Goal: Information Seeking & Learning: Learn about a topic

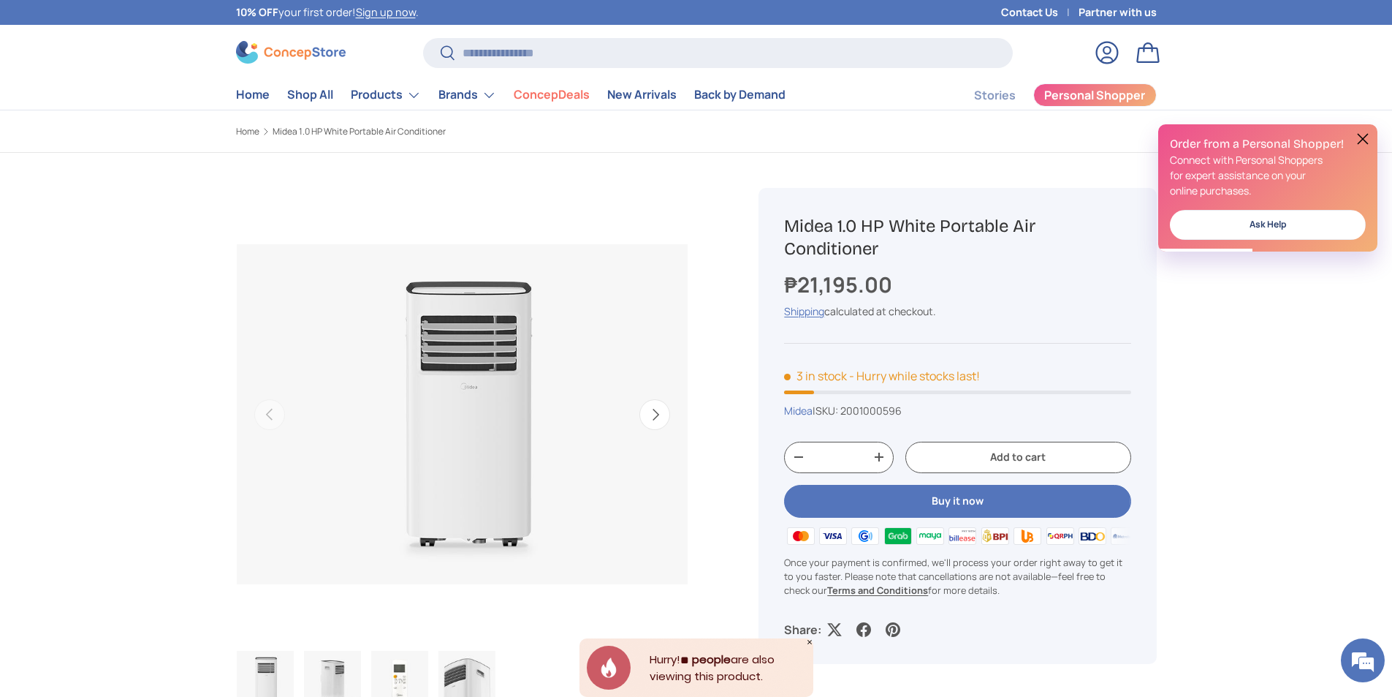
click at [1362, 135] on button at bounding box center [1363, 139] width 18 height 18
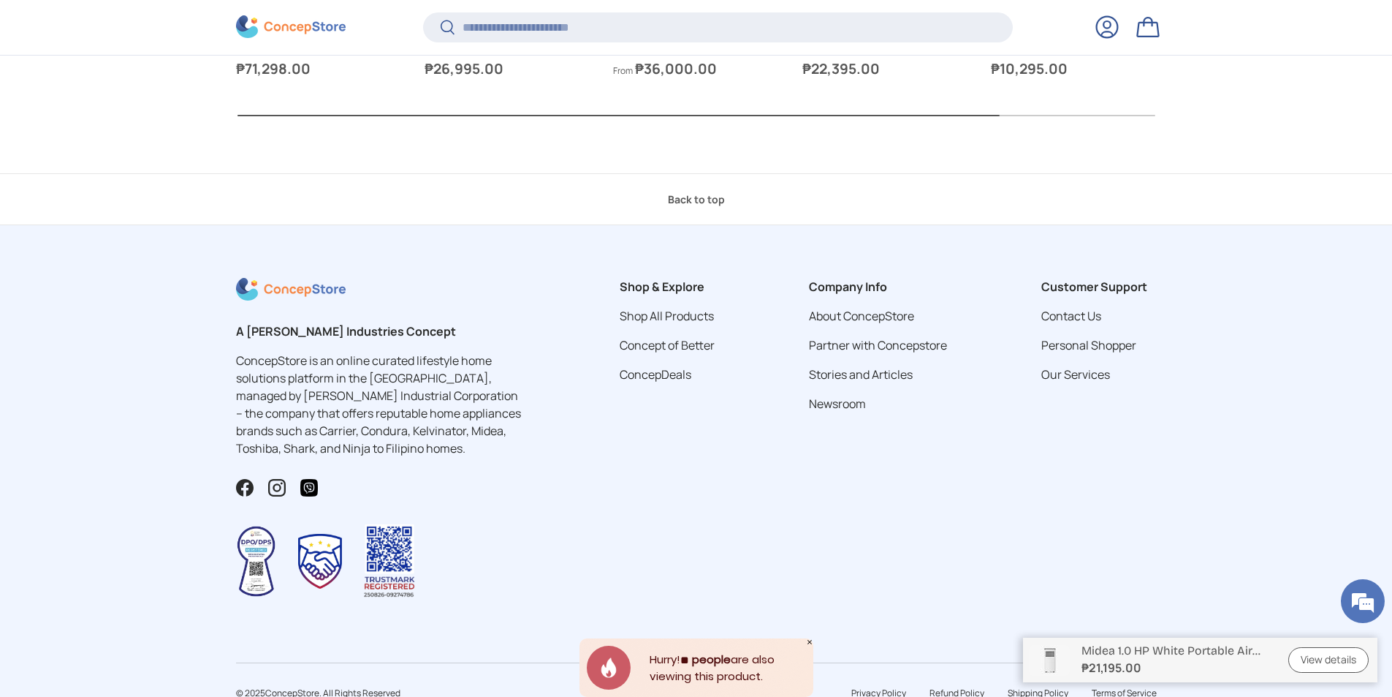
scroll to position [1755, 0]
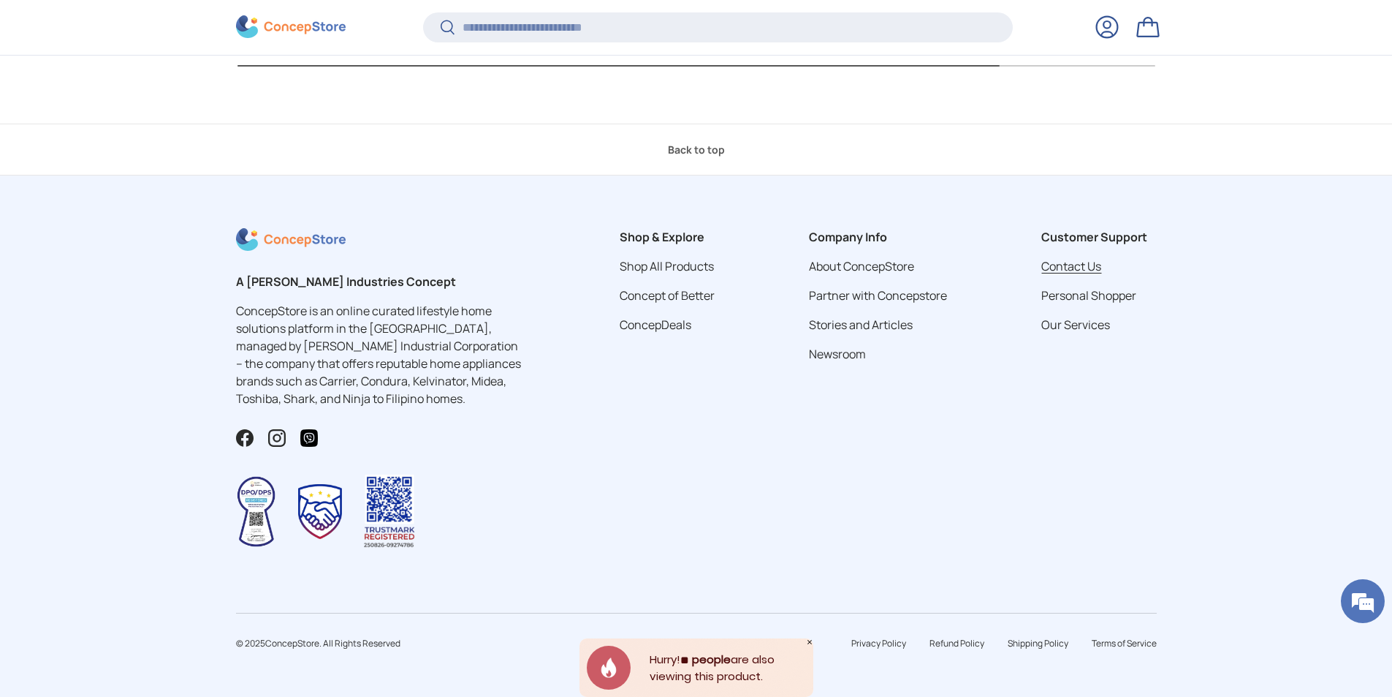
click at [1066, 267] on link "Contact Us" at bounding box center [1072, 266] width 60 height 16
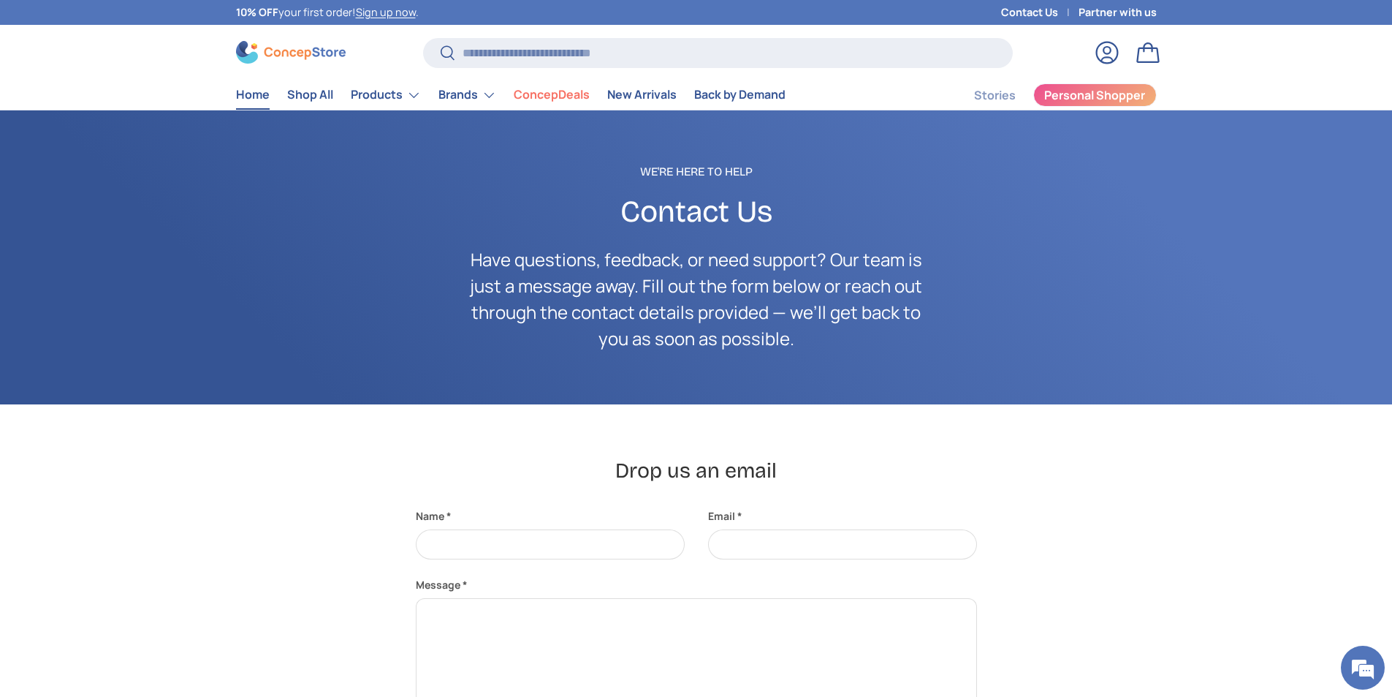
click at [245, 95] on link "Home" at bounding box center [253, 94] width 34 height 29
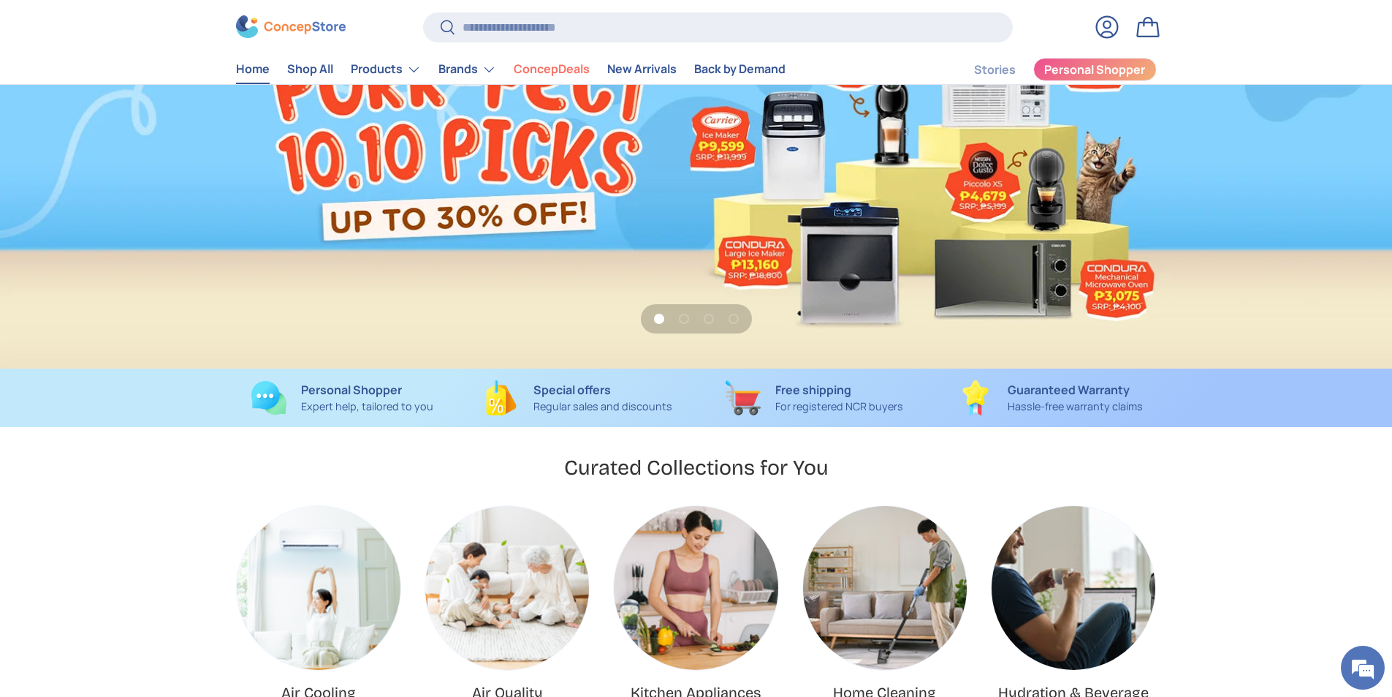
scroll to position [146, 0]
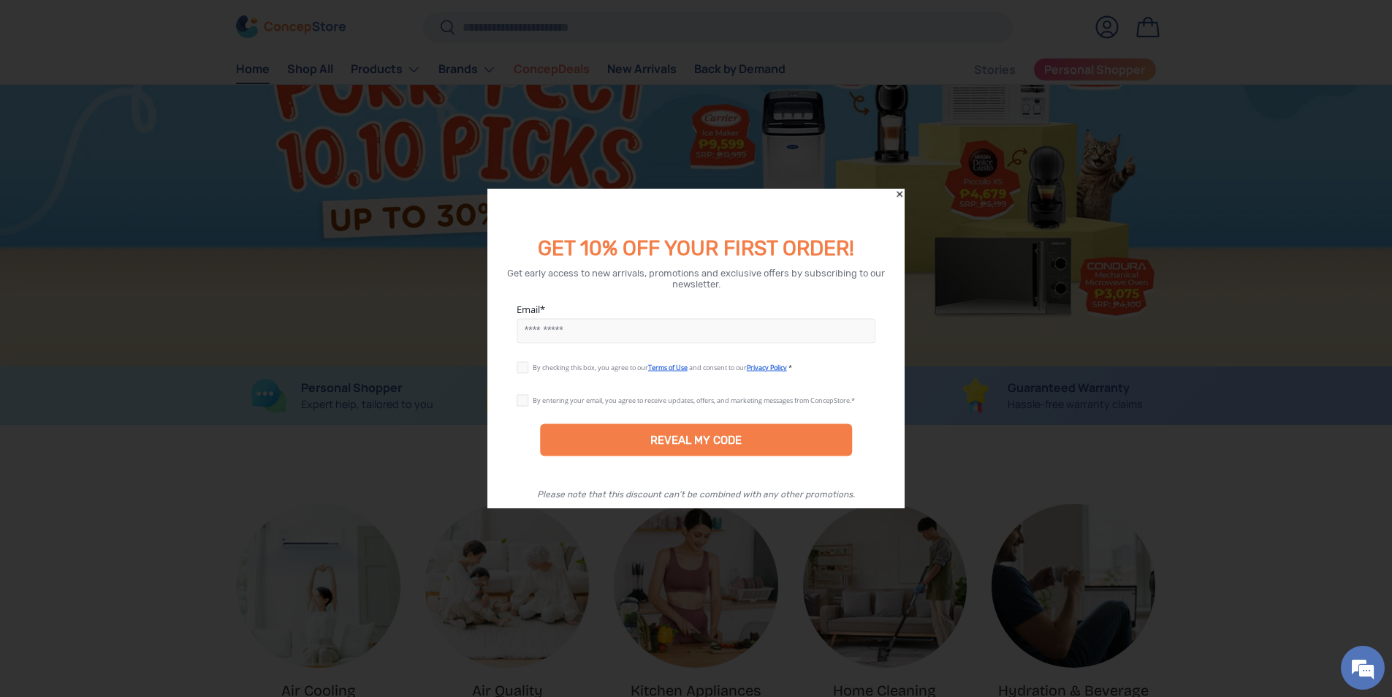
drag, startPoint x: 898, startPoint y: 194, endPoint x: 917, endPoint y: 185, distance: 21.6
click at [898, 193] on icon "Close" at bounding box center [900, 194] width 10 height 10
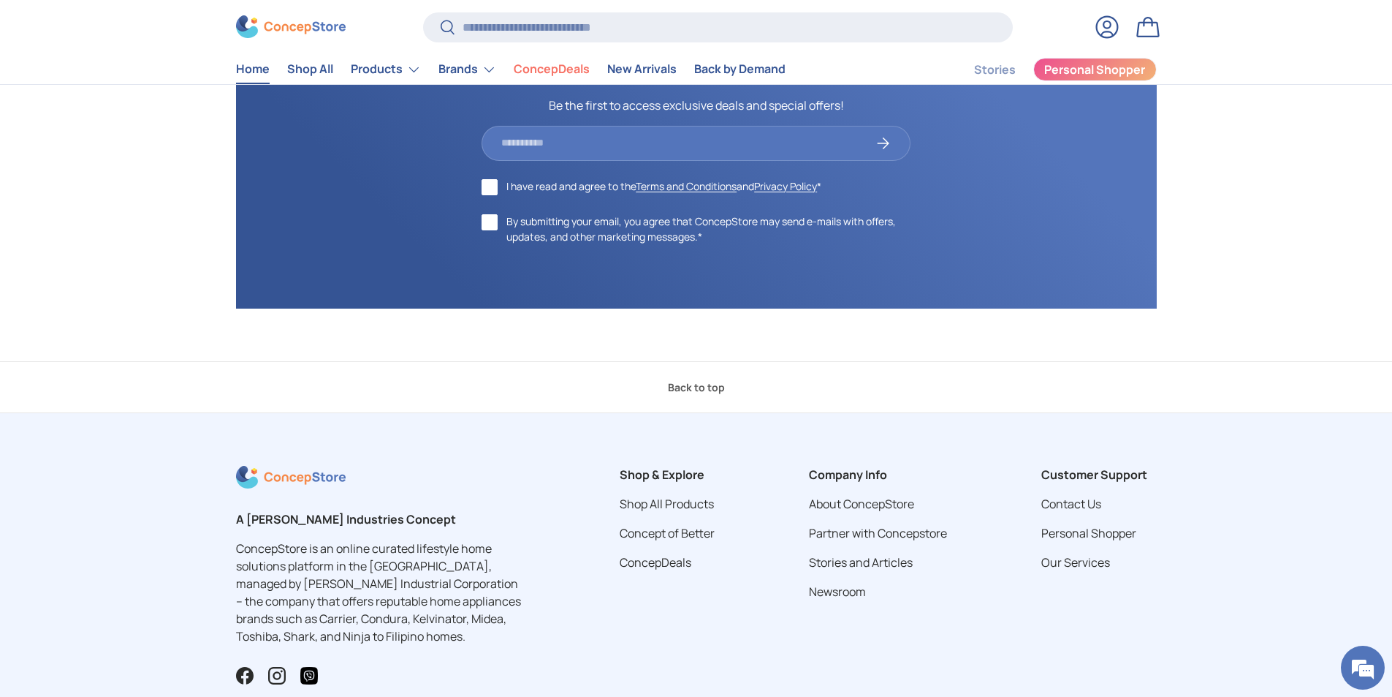
scroll to position [5720, 0]
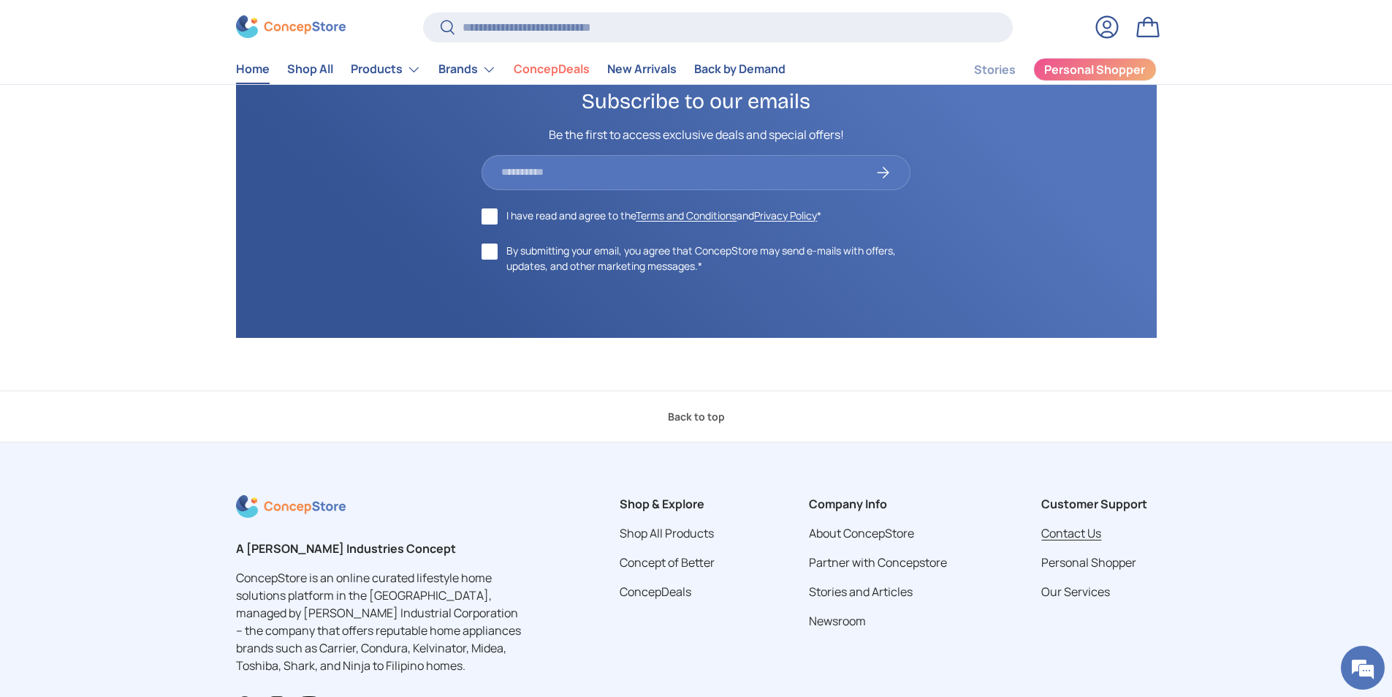
click at [1099, 541] on link "Contact Us" at bounding box center [1072, 533] width 60 height 16
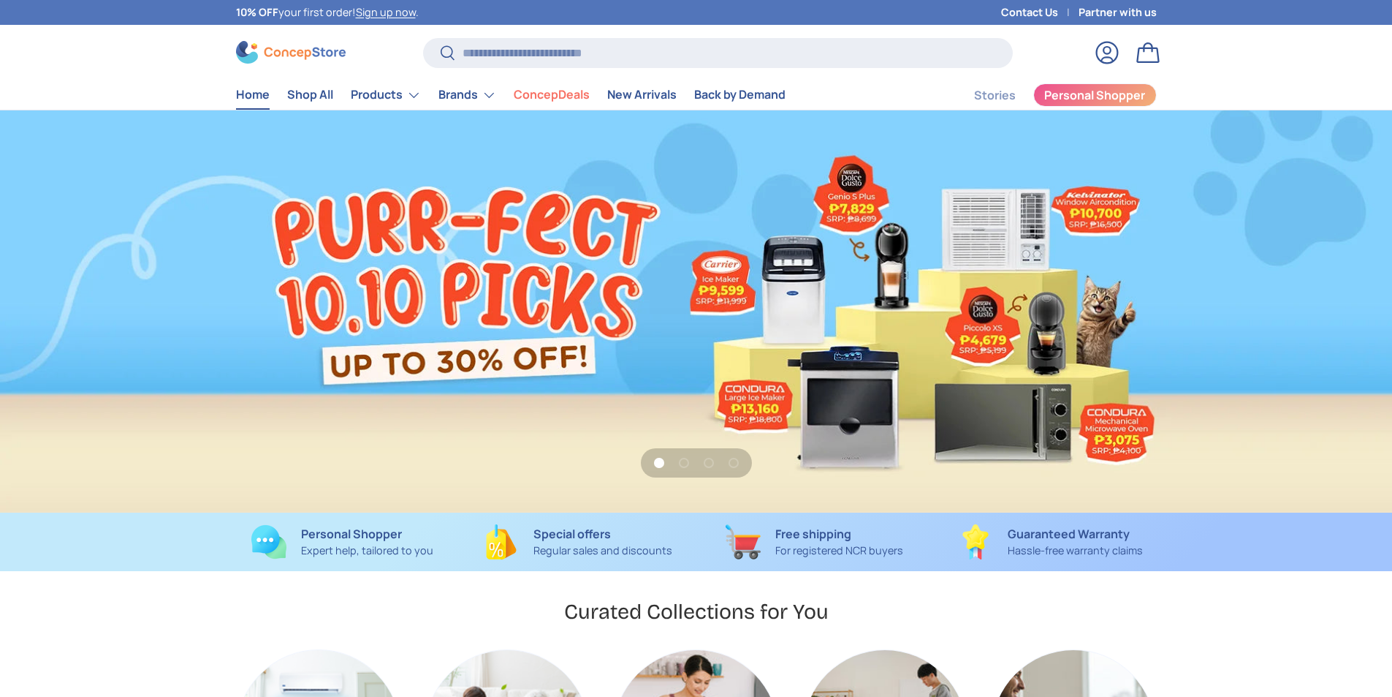
scroll to position [3782, 5976]
click at [303, 93] on link "Shop All" at bounding box center [310, 94] width 46 height 29
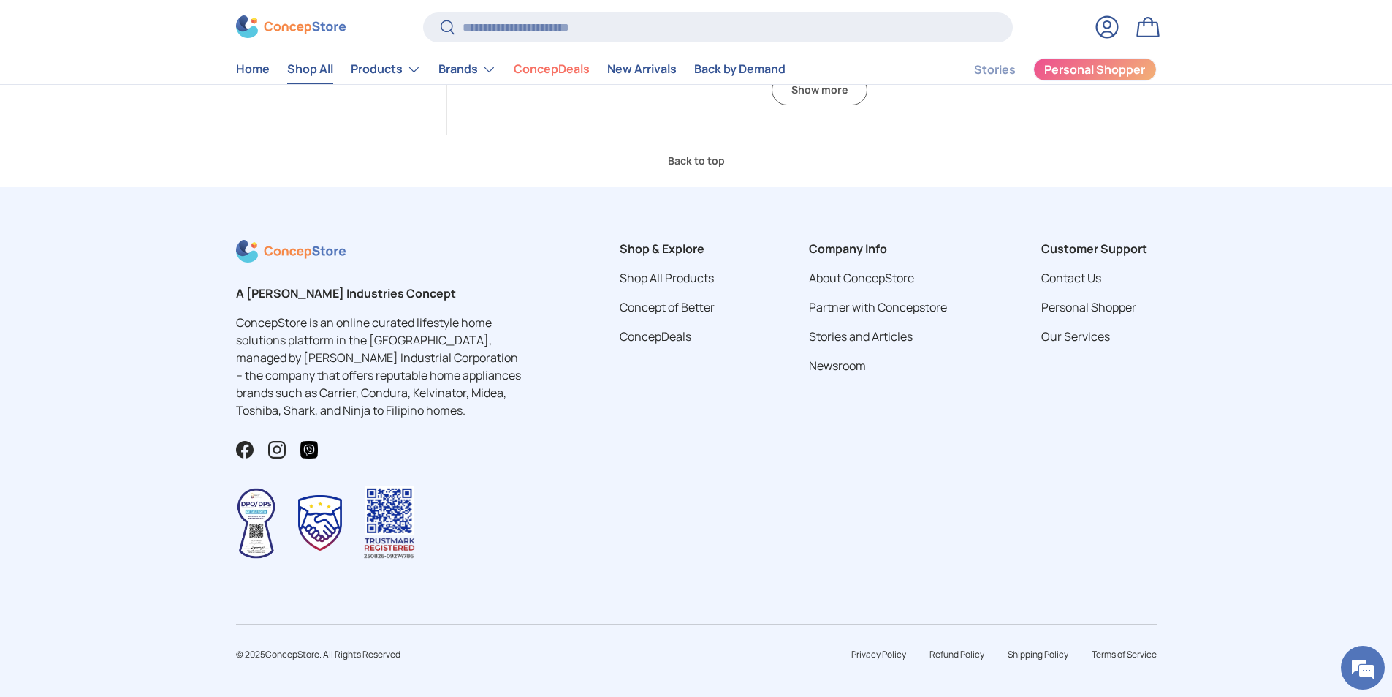
scroll to position [3609, 0]
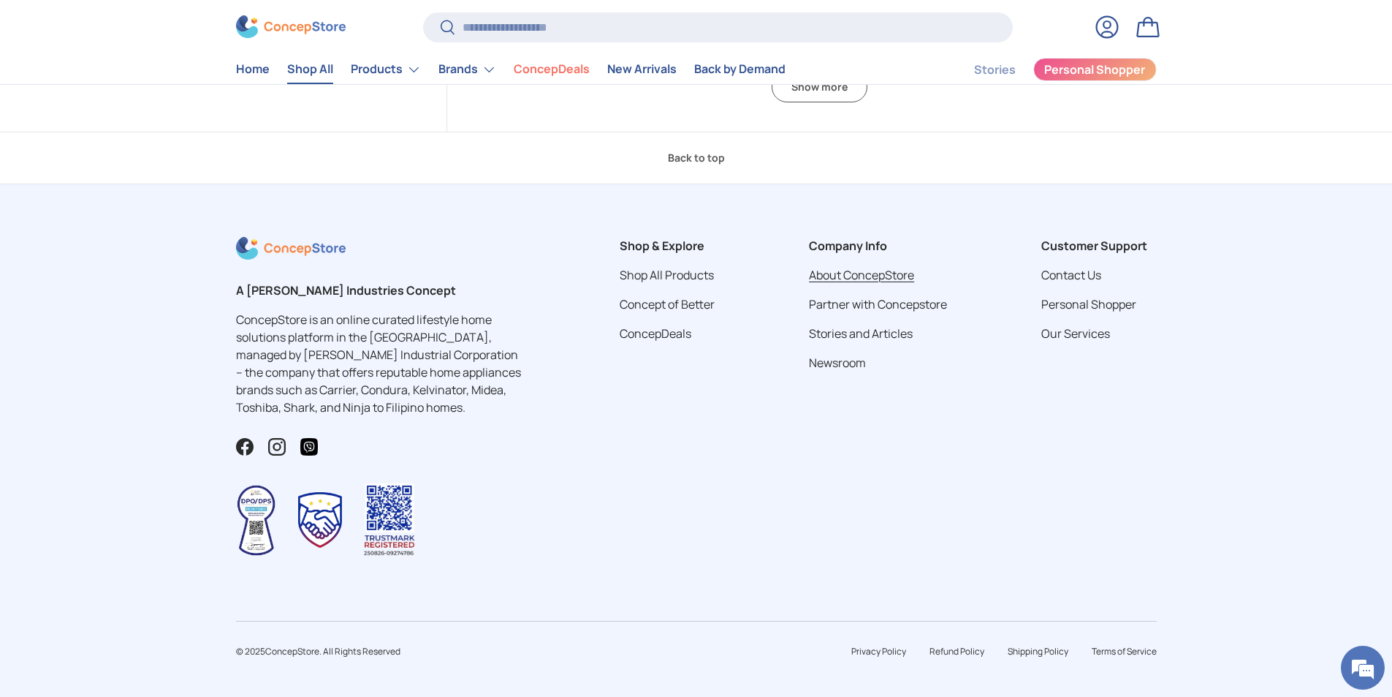
click at [860, 274] on link "About ConcepStore" at bounding box center [861, 275] width 105 height 16
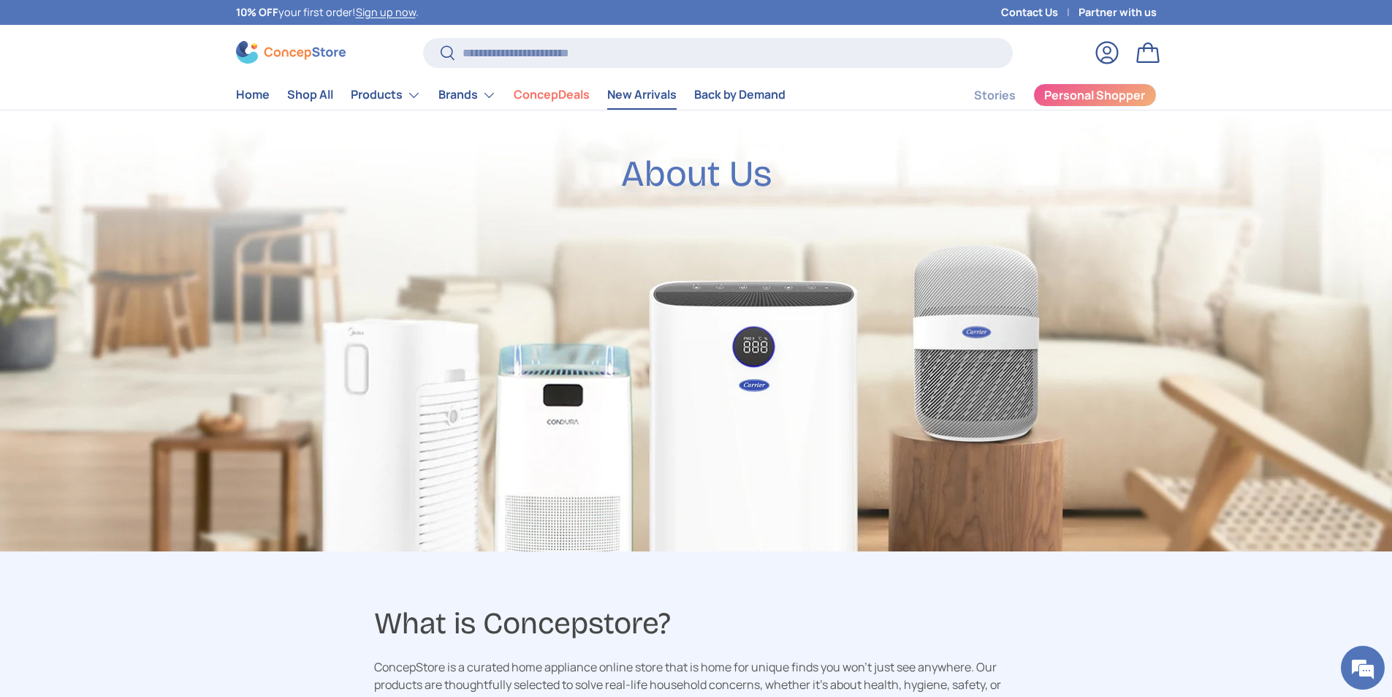
click at [634, 96] on link "New Arrivals" at bounding box center [641, 94] width 69 height 29
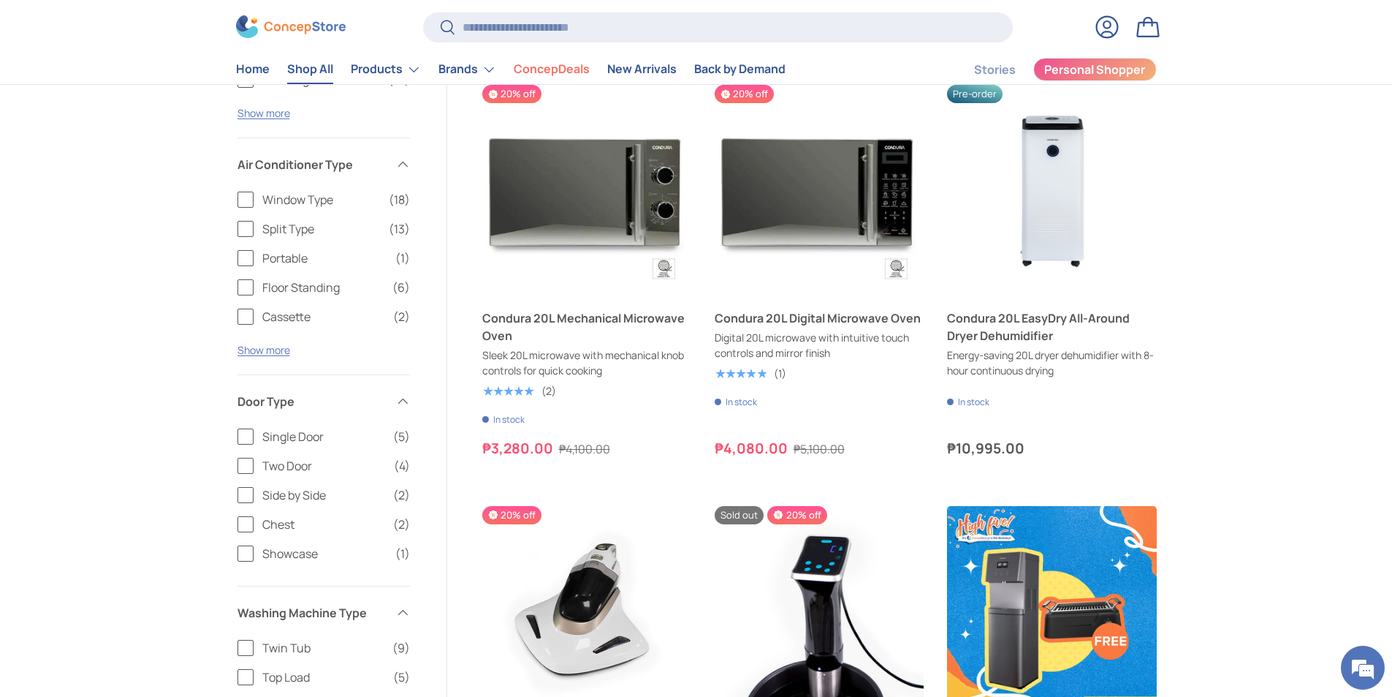
scroll to position [695, 0]
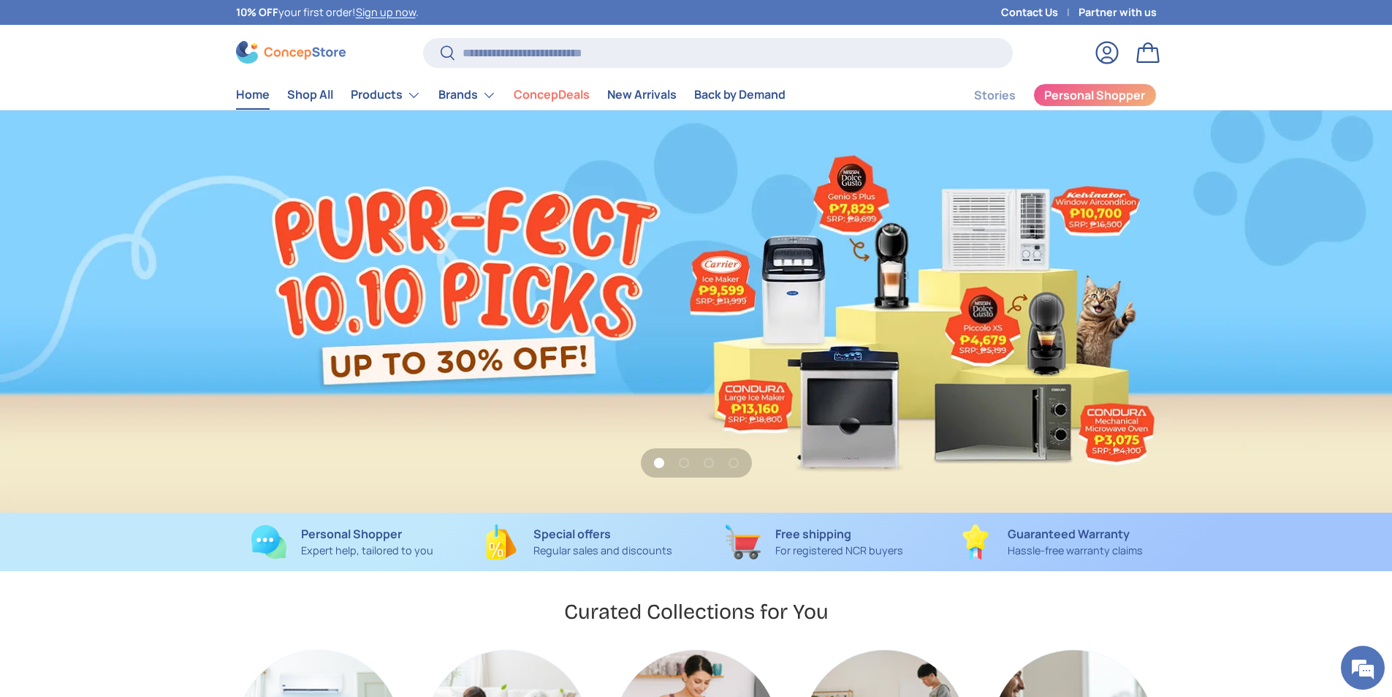
scroll to position [3782, 5976]
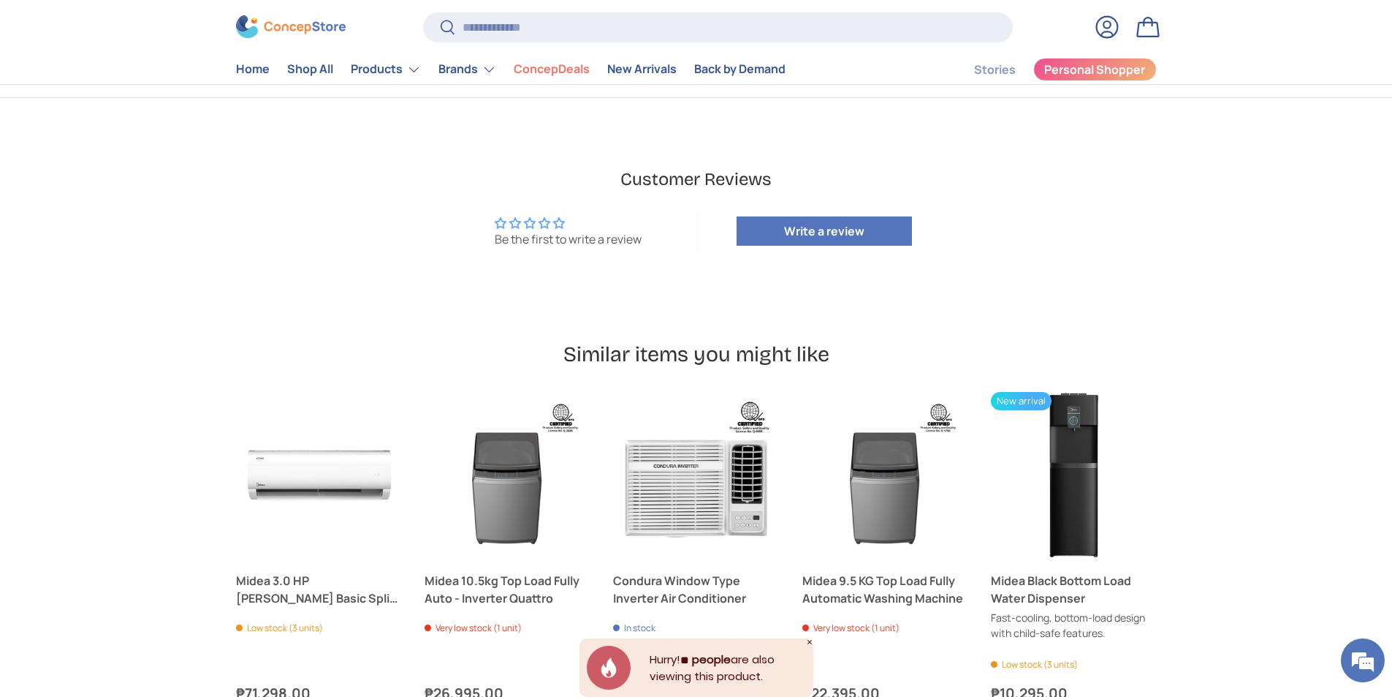
scroll to position [1010, 0]
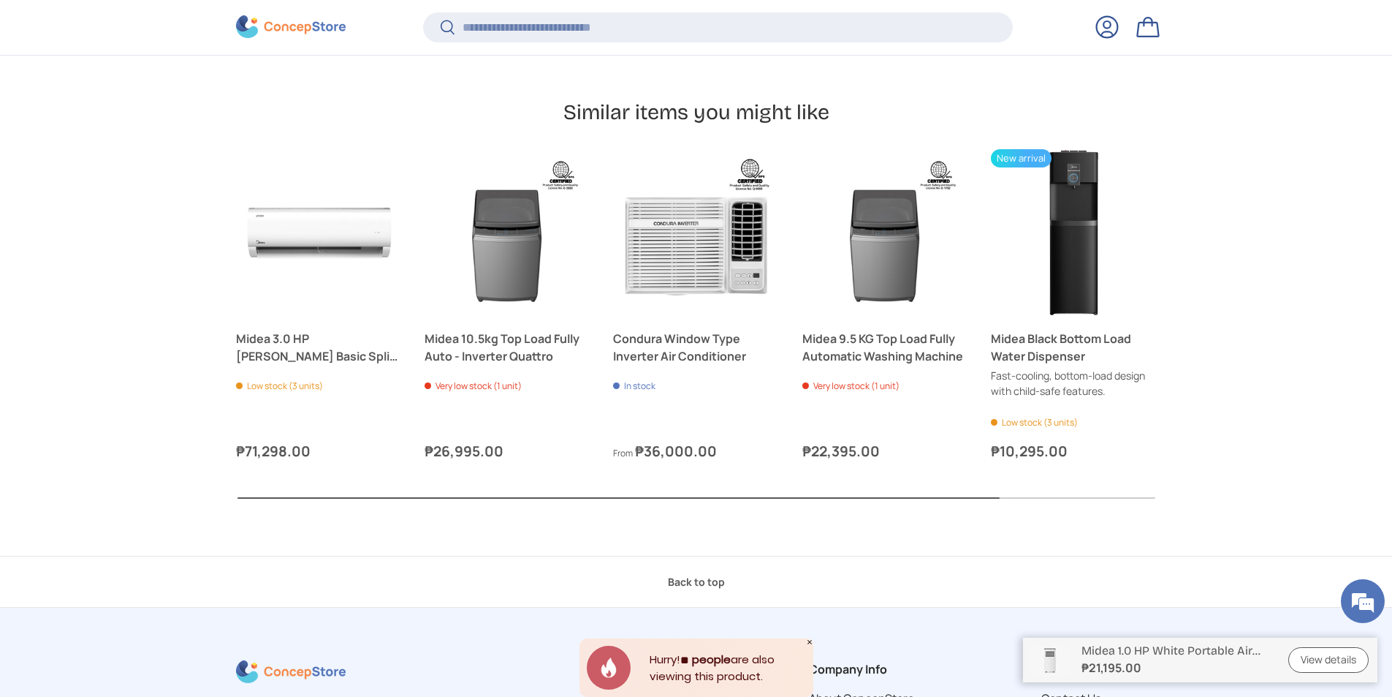
scroll to position [1362, 0]
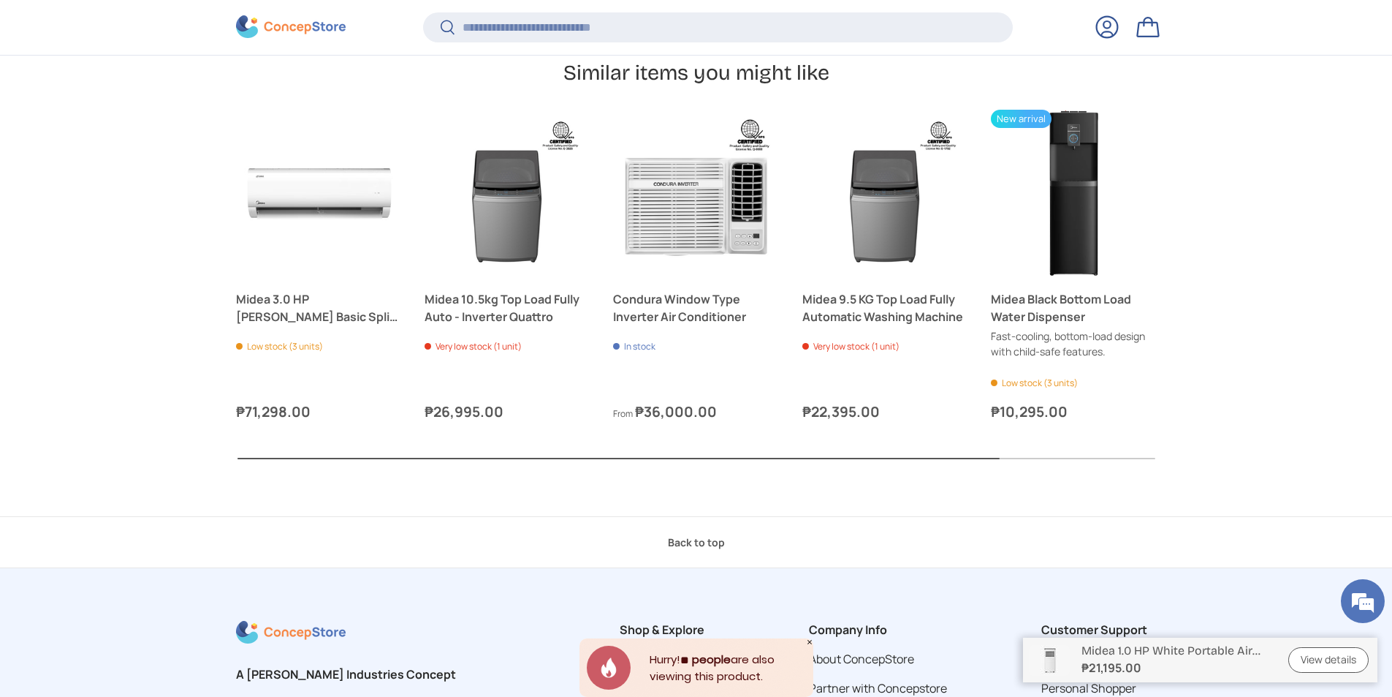
click at [0, 0] on button "Next" at bounding box center [0, 0] width 0 height 0
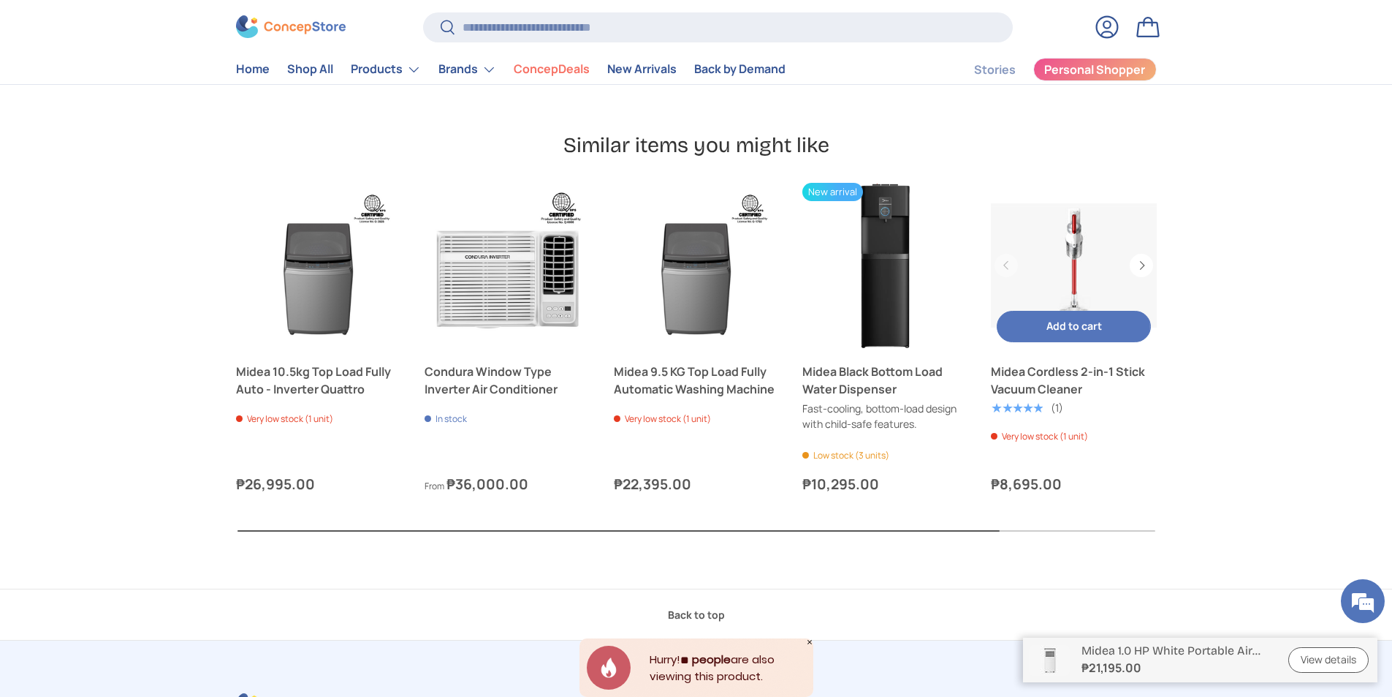
scroll to position [1292, 0]
click at [0, 0] on button "Previous" at bounding box center [0, 0] width 0 height 0
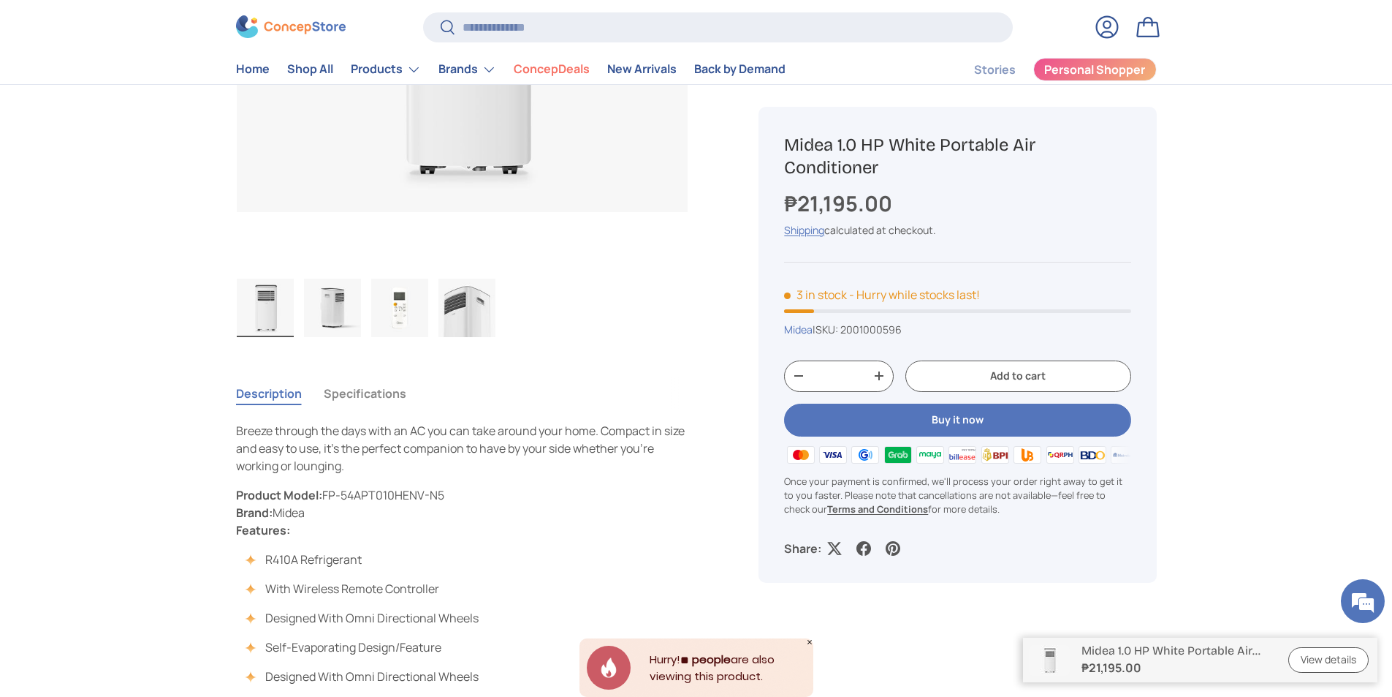
scroll to position [0, 0]
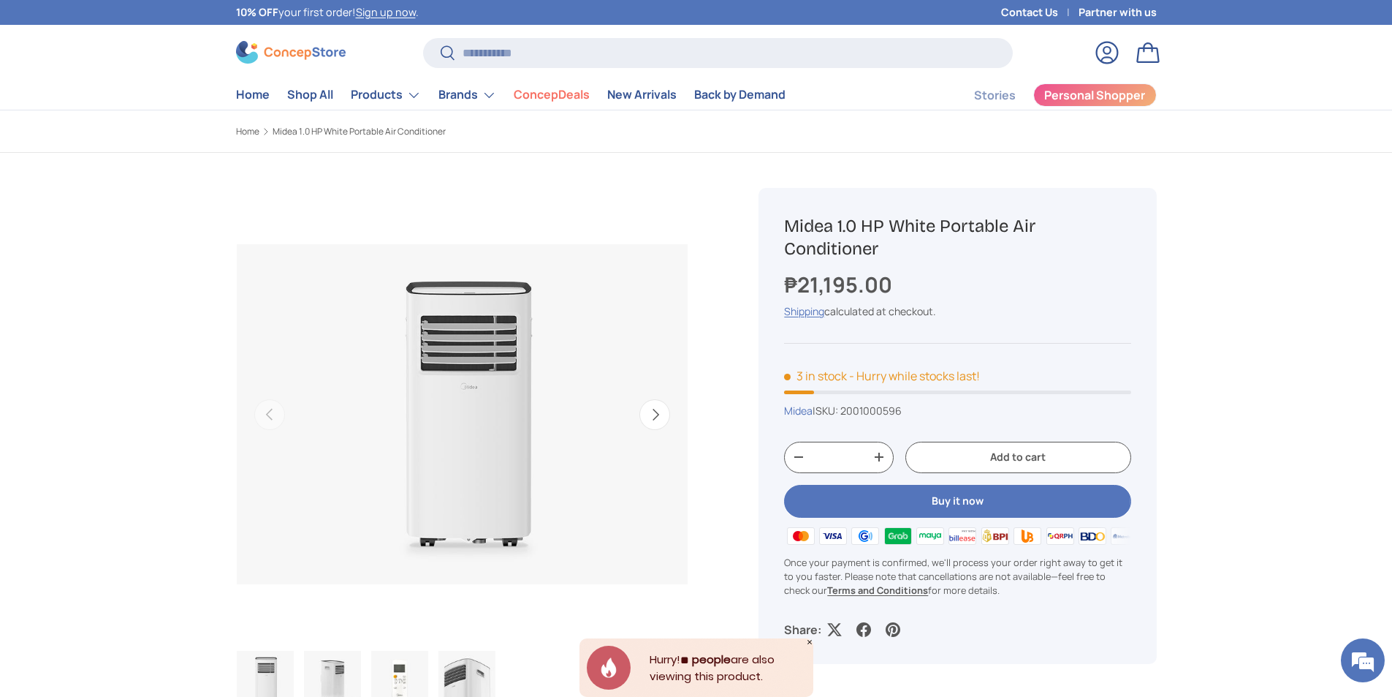
drag, startPoint x: 941, startPoint y: 227, endPoint x: 947, endPoint y: 254, distance: 28.4
click at [947, 254] on h1 "Midea 1.0 HP White Portable Air Conditioner" at bounding box center [957, 237] width 346 height 45
click at [913, 246] on h1 "Midea 1.0 HP White Portable Air Conditioner" at bounding box center [957, 237] width 346 height 45
drag, startPoint x: 895, startPoint y: 227, endPoint x: 898, endPoint y: 246, distance: 18.5
click at [898, 246] on h1 "Midea 1.0 HP White Portable Air Conditioner" at bounding box center [957, 237] width 346 height 45
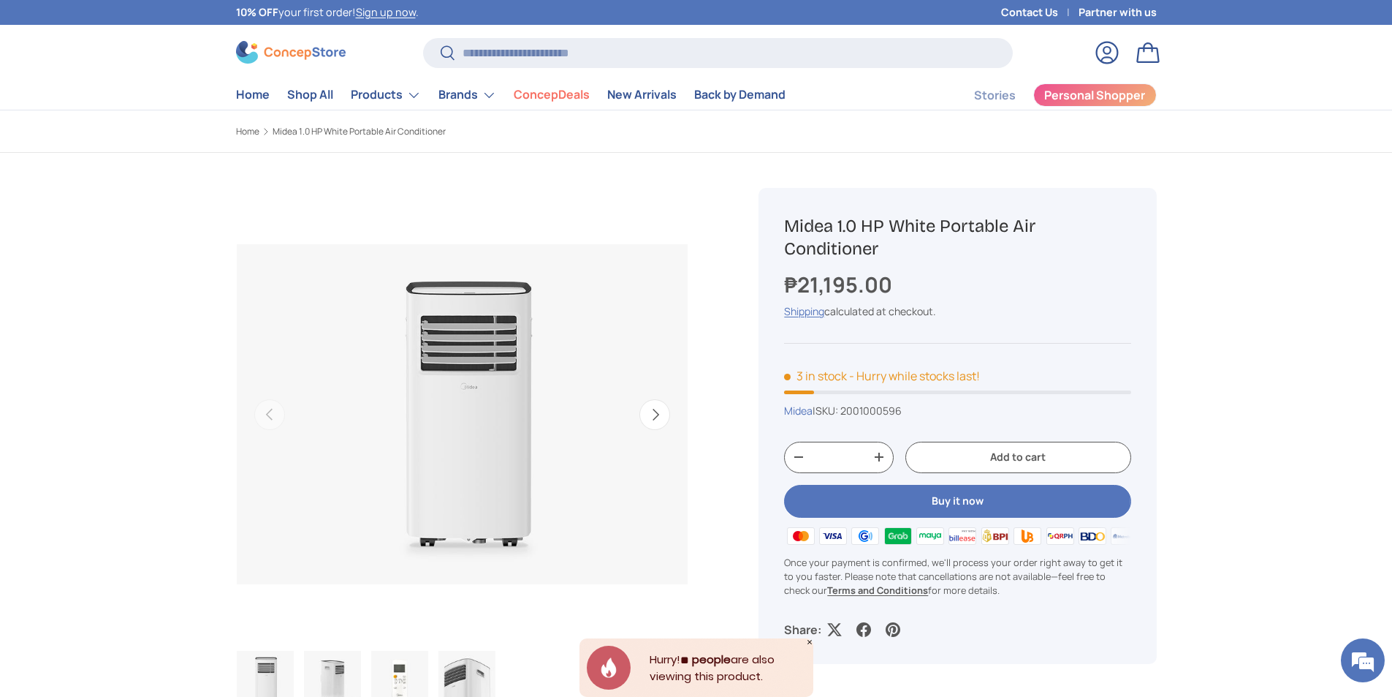
copy h1 "White Portable Air Conditioner"
